Goal: Task Accomplishment & Management: Manage account settings

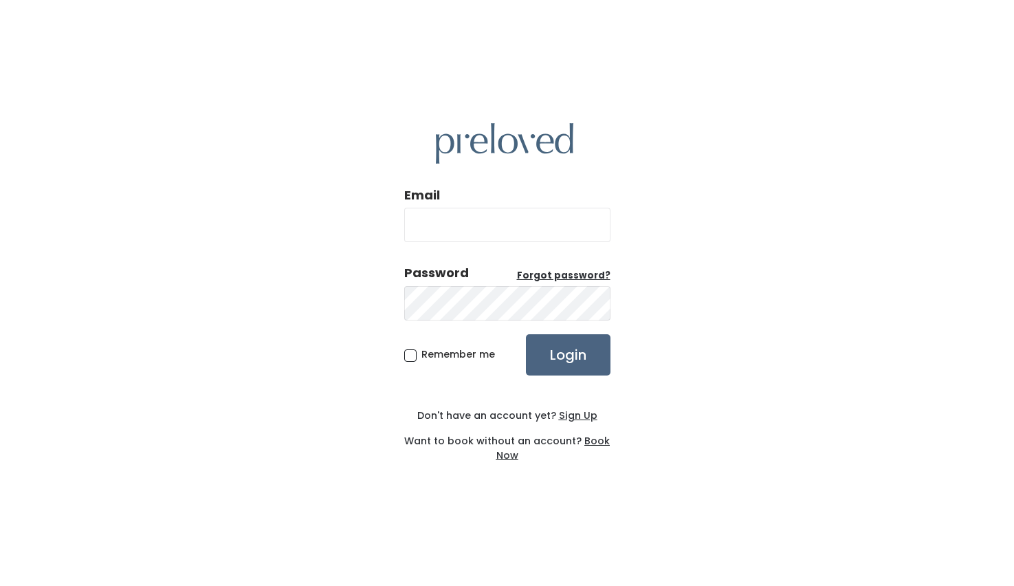
type input "[EMAIL_ADDRESS][DOMAIN_NAME]"
click at [568, 360] on input "Login" at bounding box center [568, 354] width 85 height 41
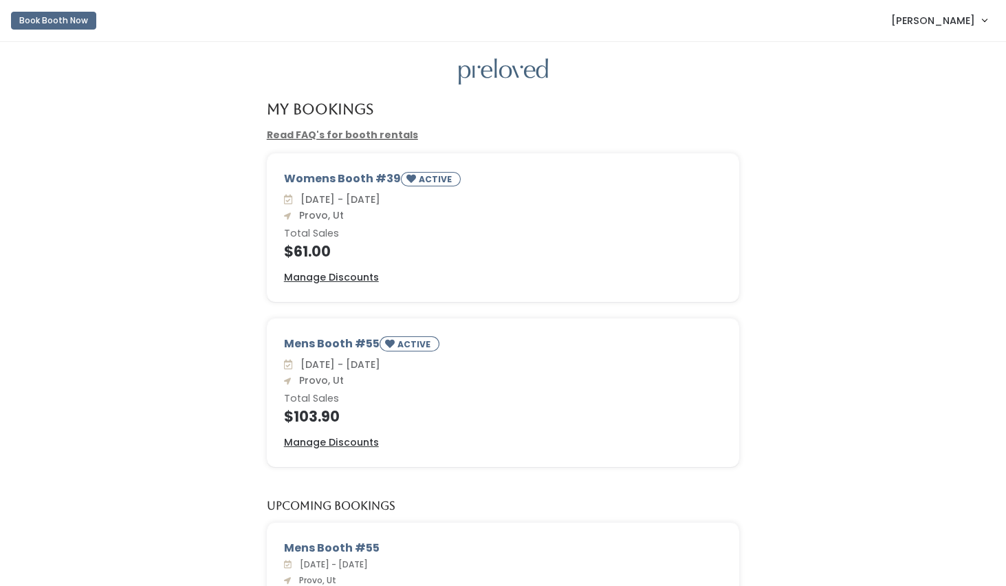
click at [974, 22] on link "Jordan Gropp" at bounding box center [938, 20] width 123 height 30
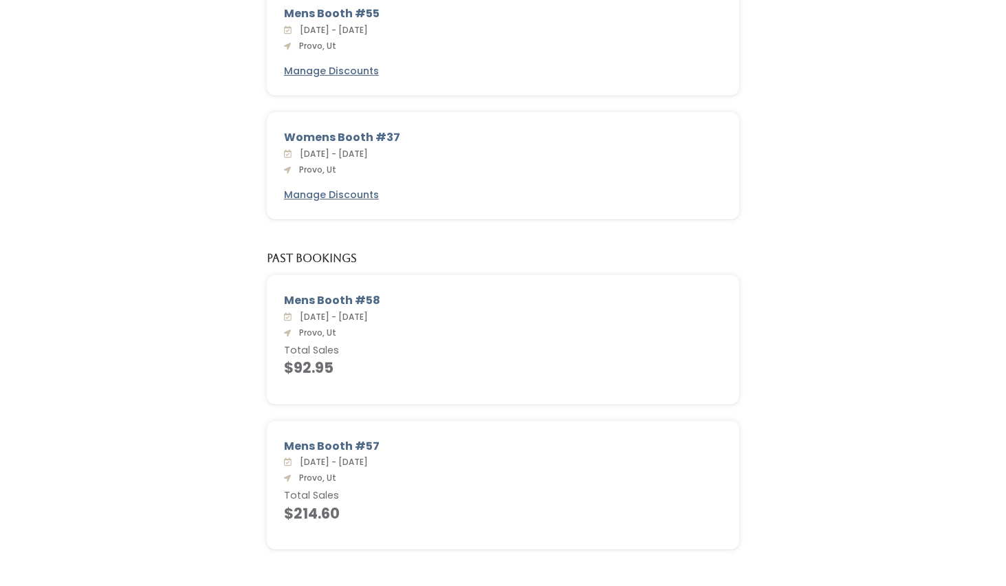
scroll to position [567, 0]
